Goal: Information Seeking & Learning: Learn about a topic

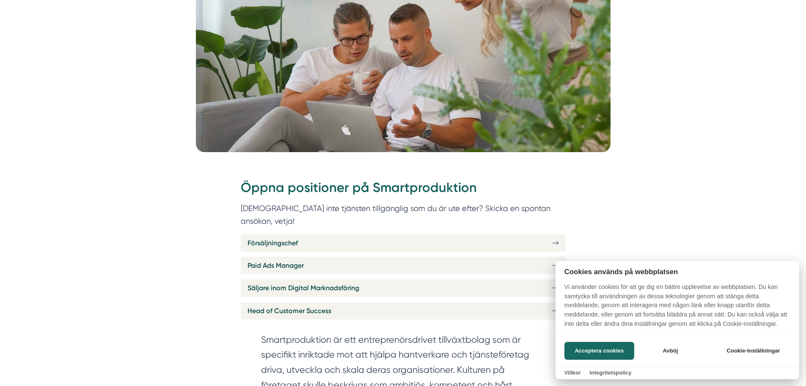
scroll to position [254, 0]
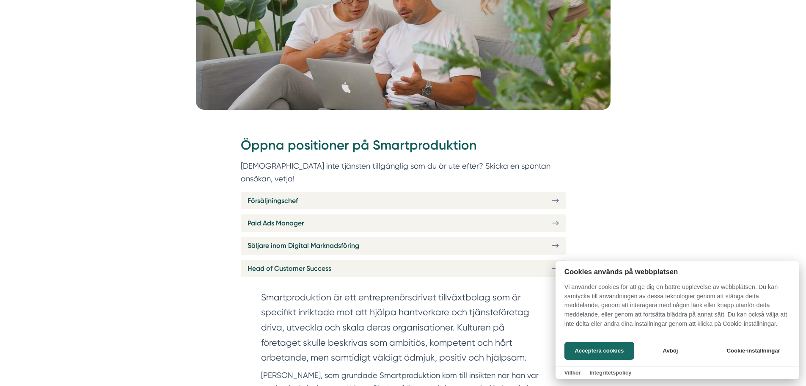
click at [352, 181] on div at bounding box center [403, 193] width 806 height 386
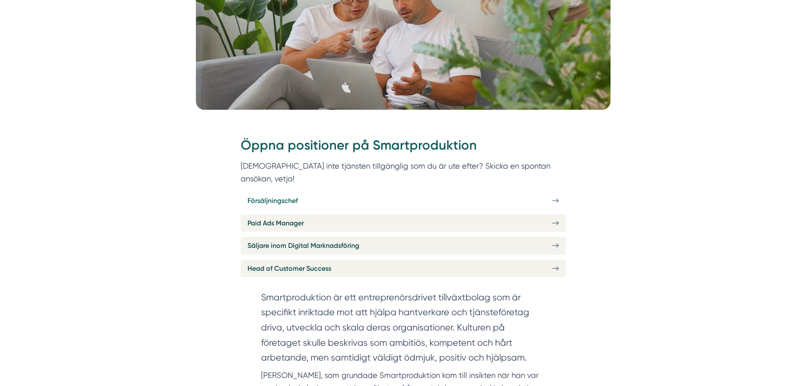
click at [503, 192] on link "Försäljningschef" at bounding box center [403, 200] width 325 height 17
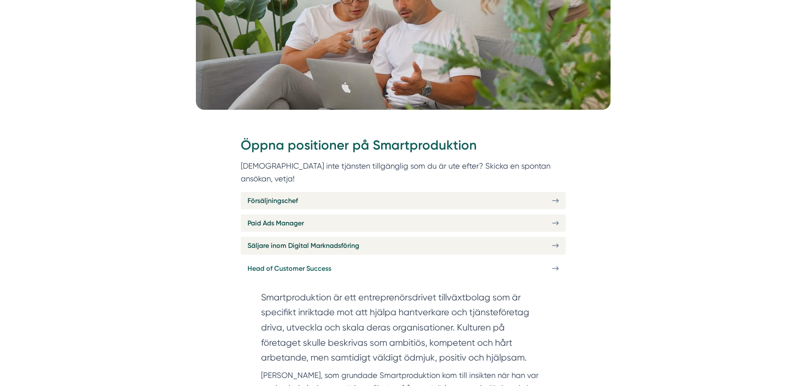
click at [445, 260] on link "Head of Customer Success" at bounding box center [403, 268] width 325 height 17
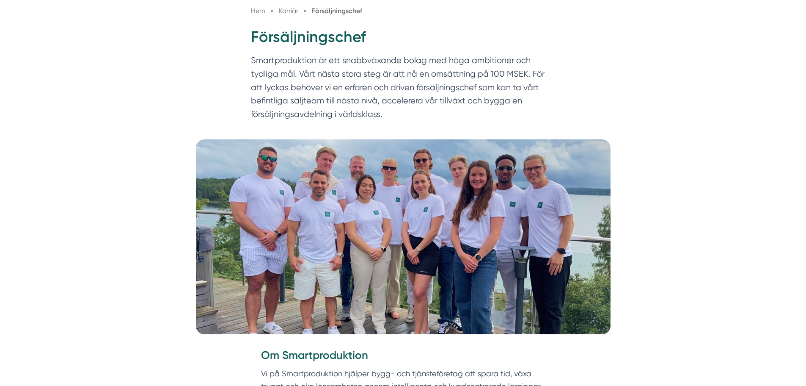
scroll to position [127, 0]
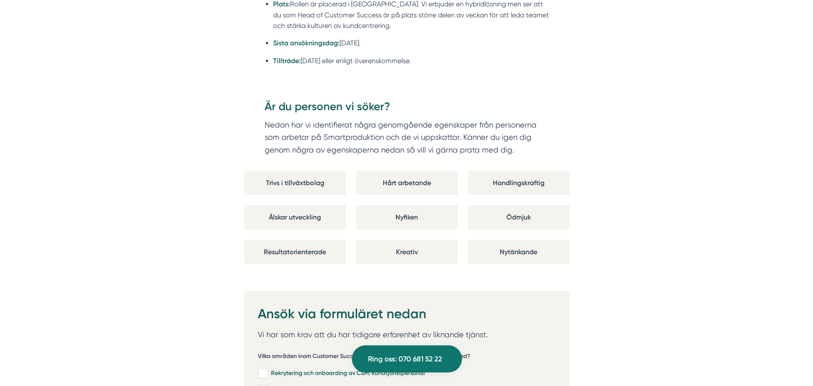
scroll to position [1524, 0]
